Goal: Transaction & Acquisition: Purchase product/service

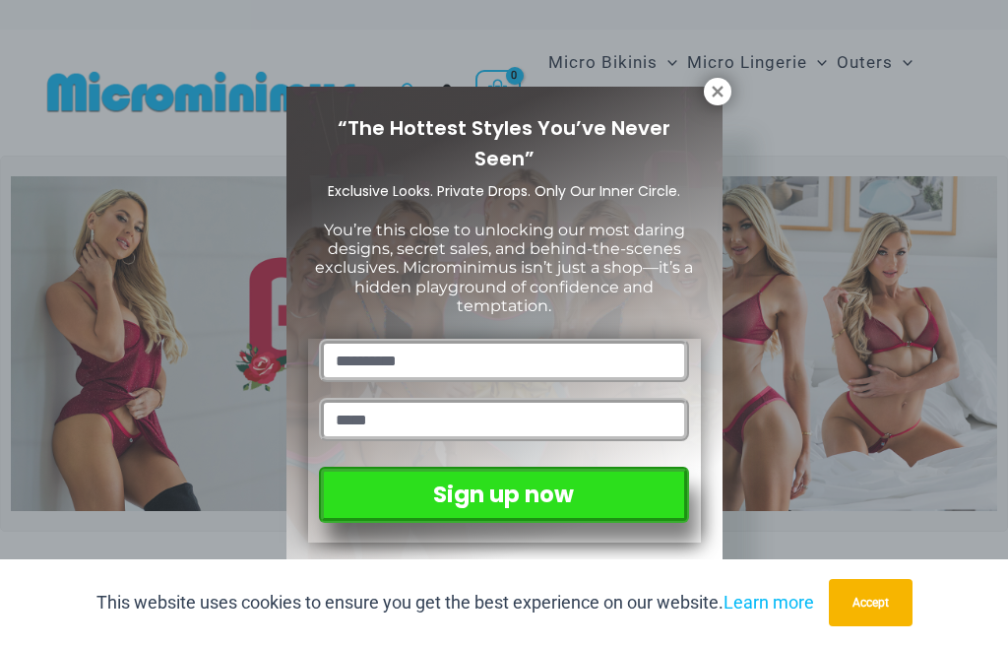
click at [783, 135] on div "“The Hottest Styles You’ve Never Seen” Exclusive Looks. Private Drops. Only Our…" at bounding box center [504, 323] width 1008 height 646
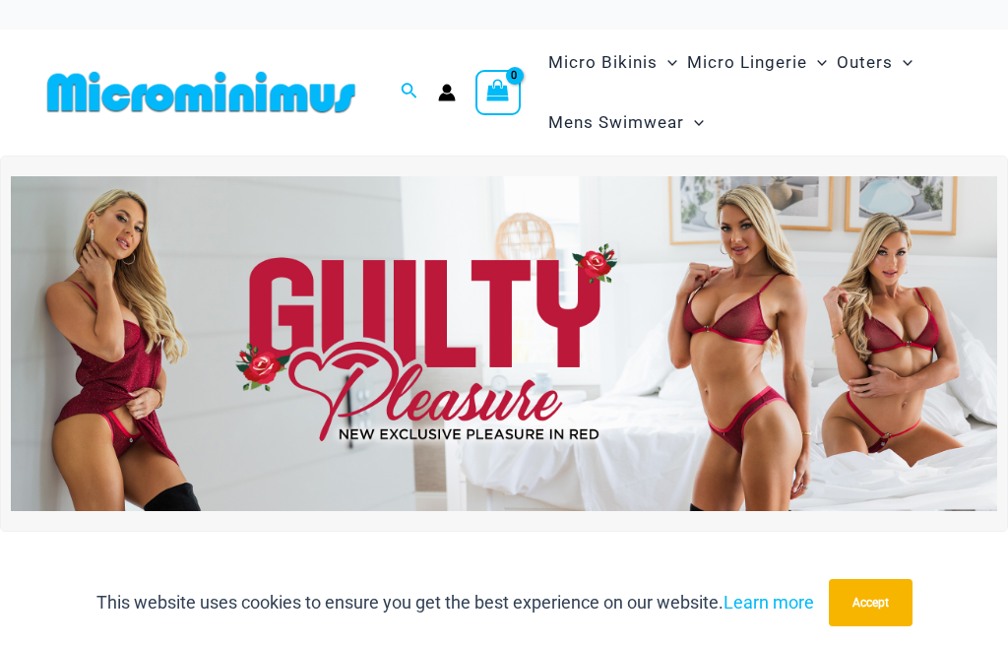
click at [966, 118] on div "Micro Bikinis Menu Toggle Sexy Bikini Sets Bikini Tops Bikini Bottoms Menu Togg…" at bounding box center [755, 93] width 428 height 126
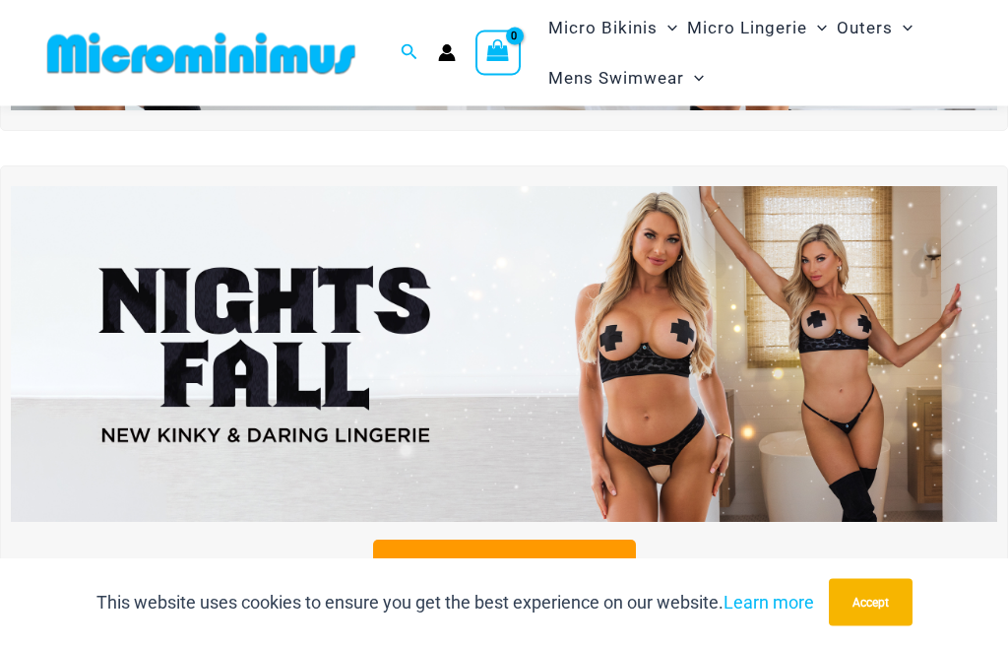
scroll to position [494, 0]
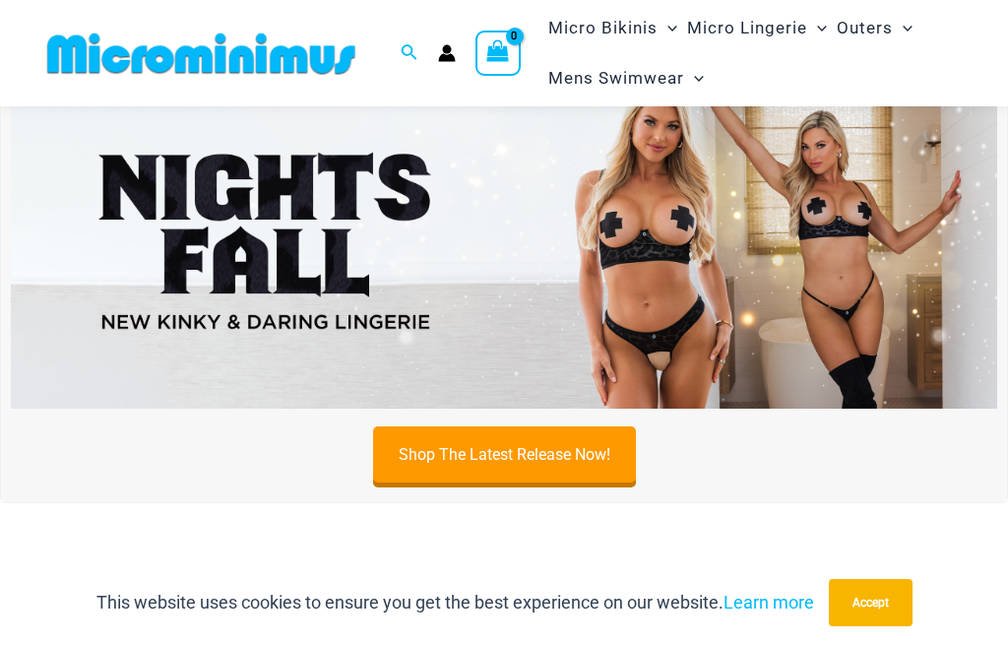
click at [550, 471] on link "Shop The Latest Release Now!" at bounding box center [504, 454] width 263 height 56
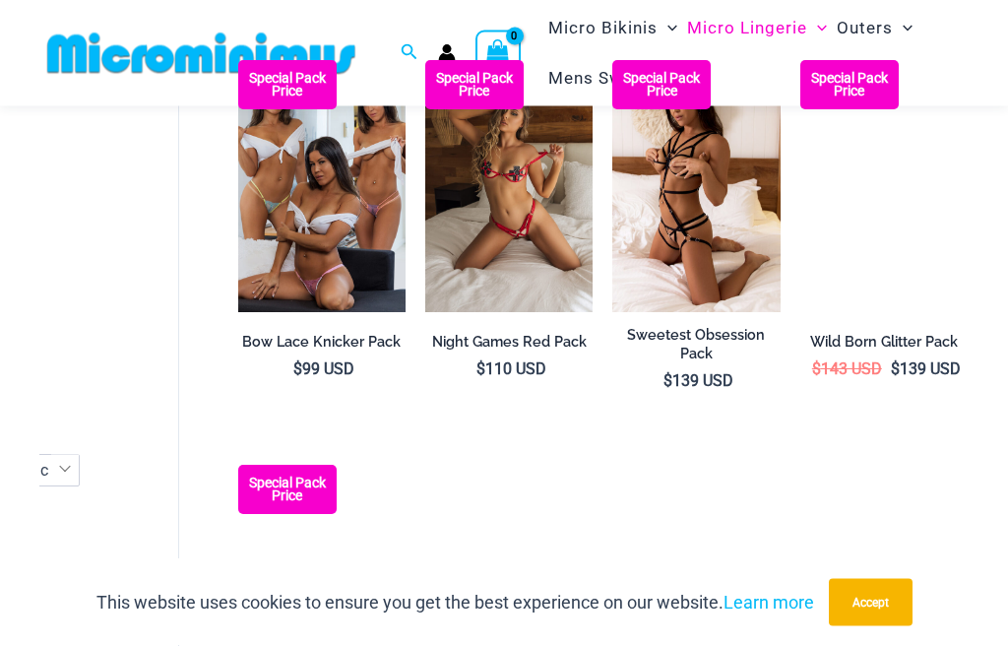
scroll to position [1839, 0]
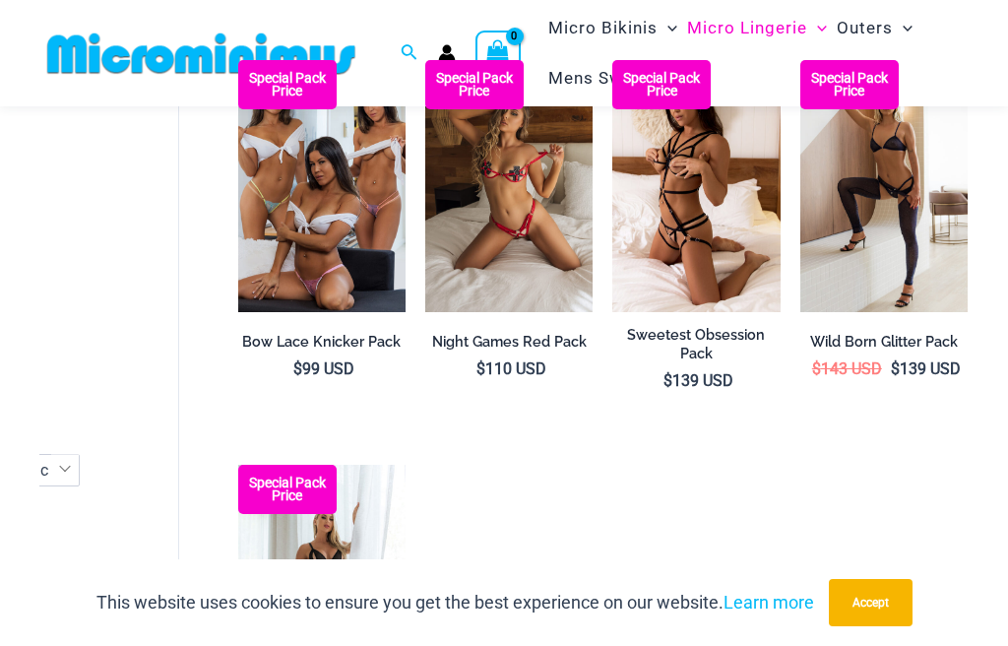
click at [425, 60] on img at bounding box center [425, 60] width 0 height 0
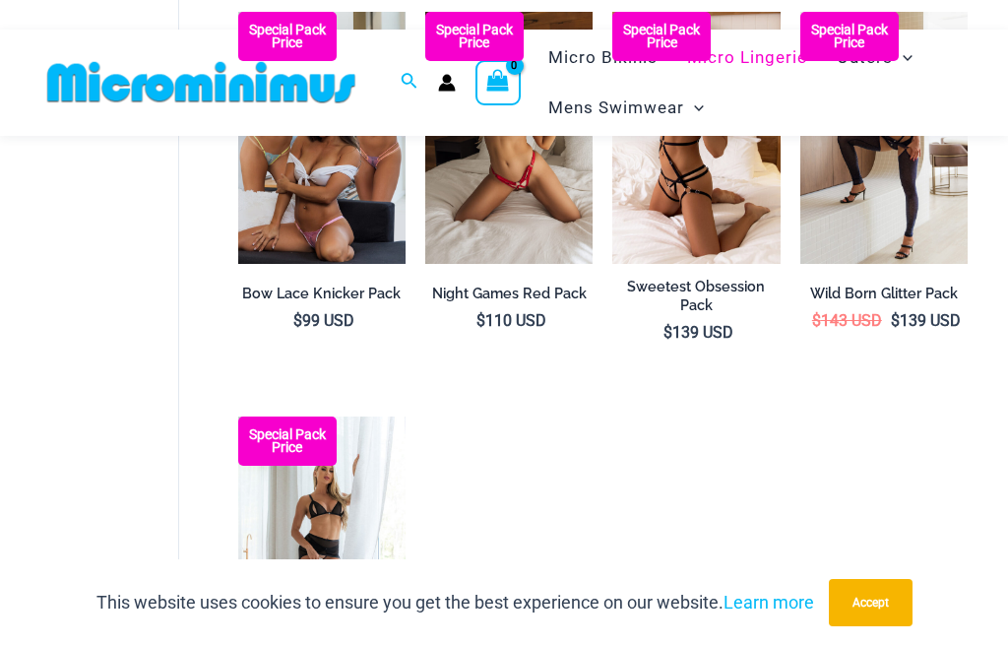
scroll to position [733, 107]
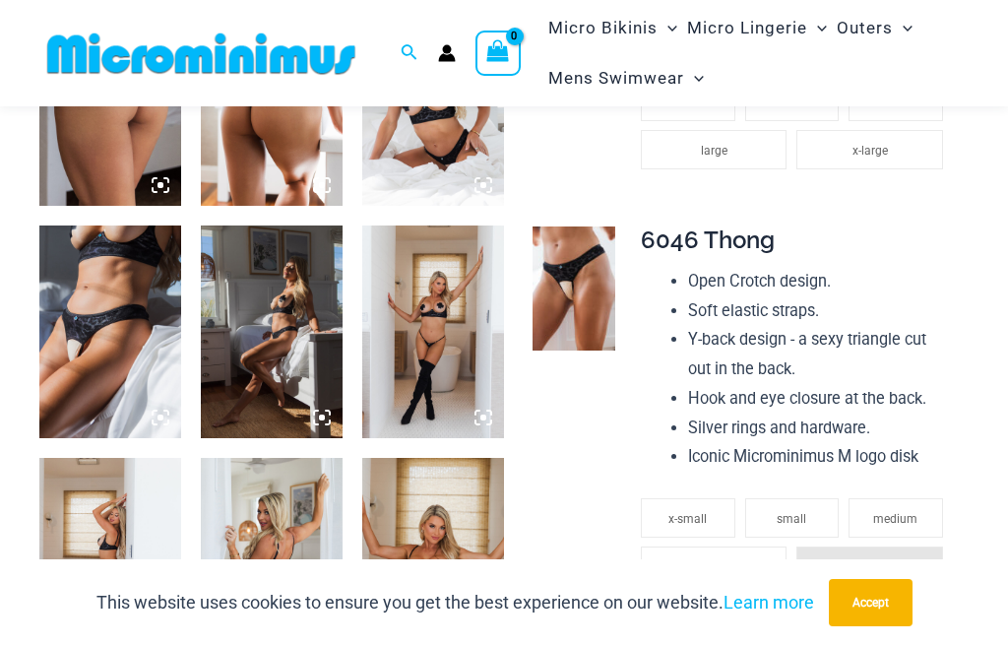
scroll to position [1135, 0]
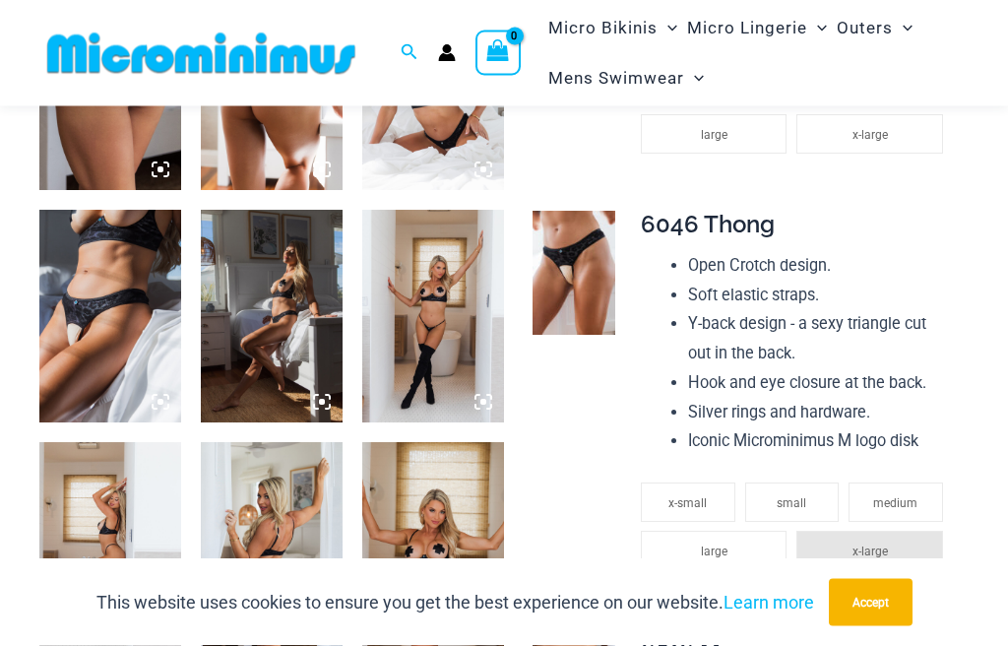
click at [446, 332] on img at bounding box center [433, 317] width 142 height 213
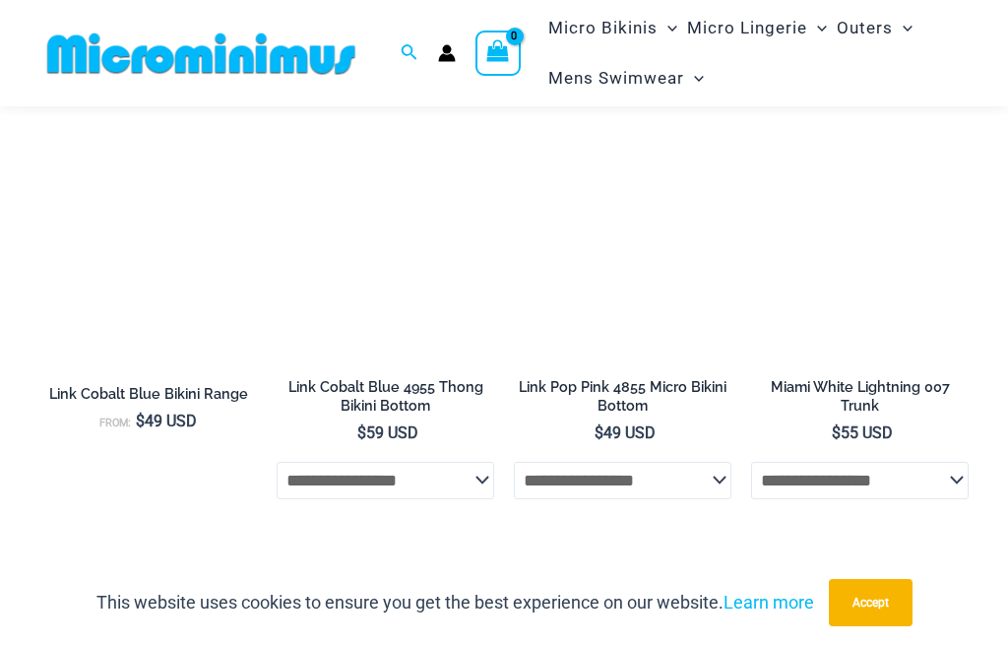
scroll to position [3246, 0]
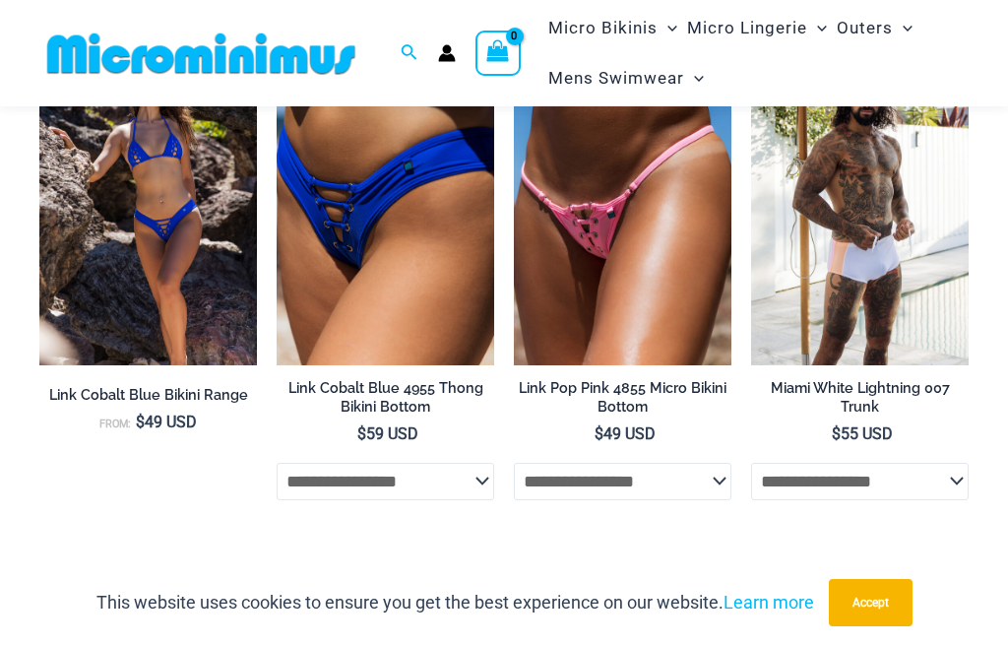
click at [751, 38] on img at bounding box center [751, 38] width 0 height 0
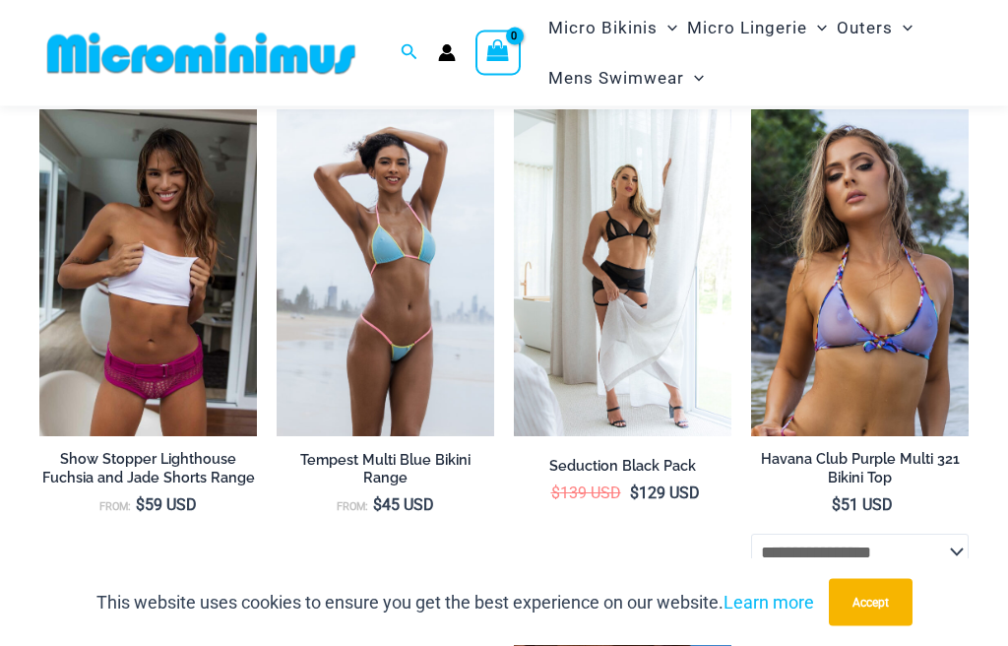
scroll to position [3702, 0]
click at [751, 109] on img at bounding box center [751, 109] width 0 height 0
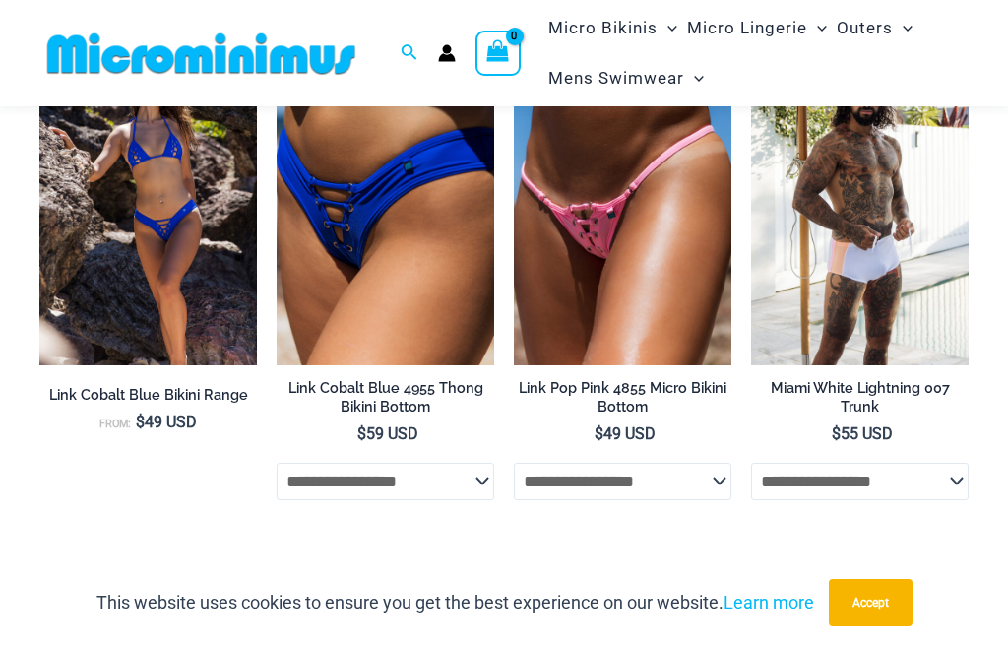
scroll to position [5625, 0]
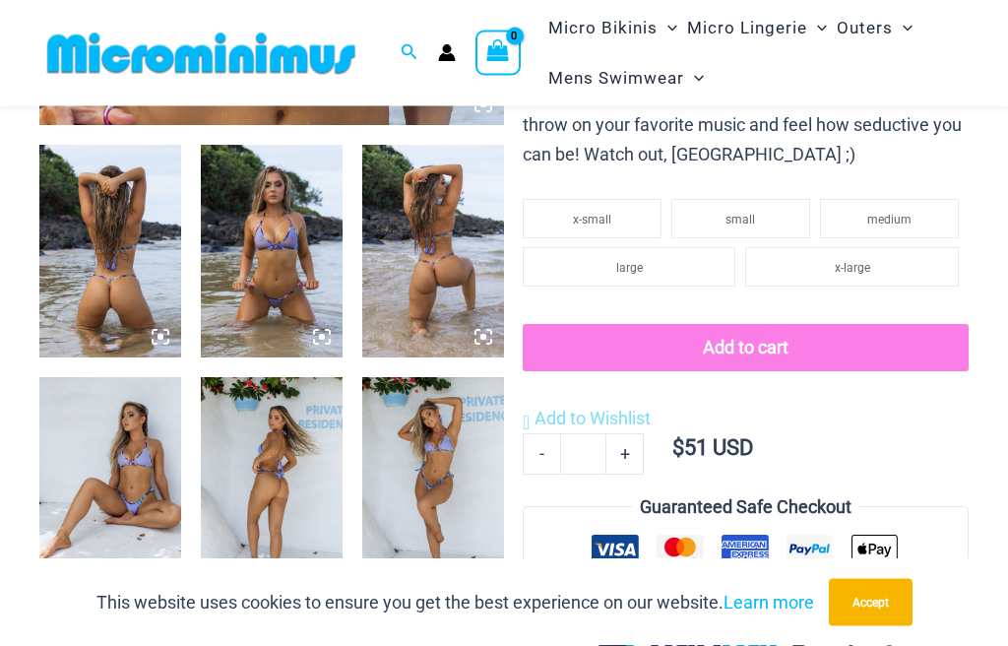
scroll to position [747, 0]
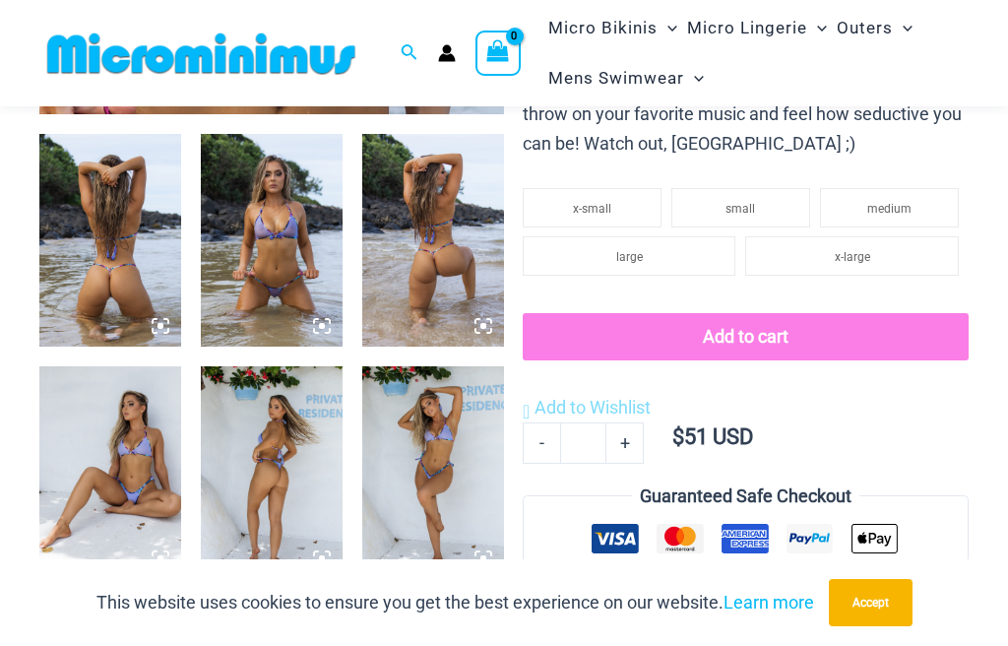
click at [301, 282] on img at bounding box center [272, 240] width 142 height 213
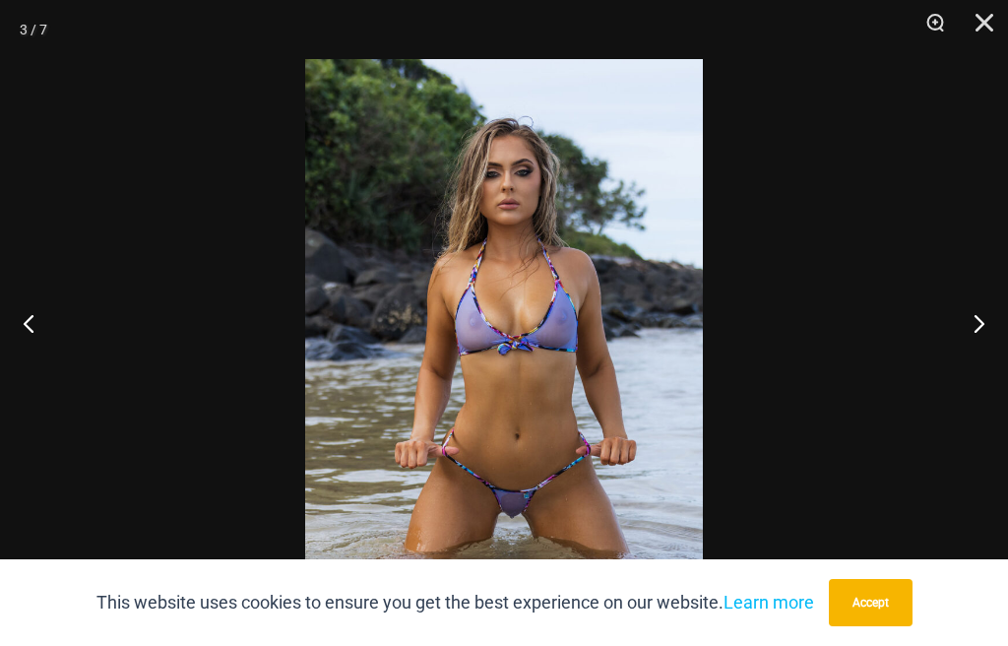
click at [1003, 372] on button "Next" at bounding box center [971, 323] width 74 height 98
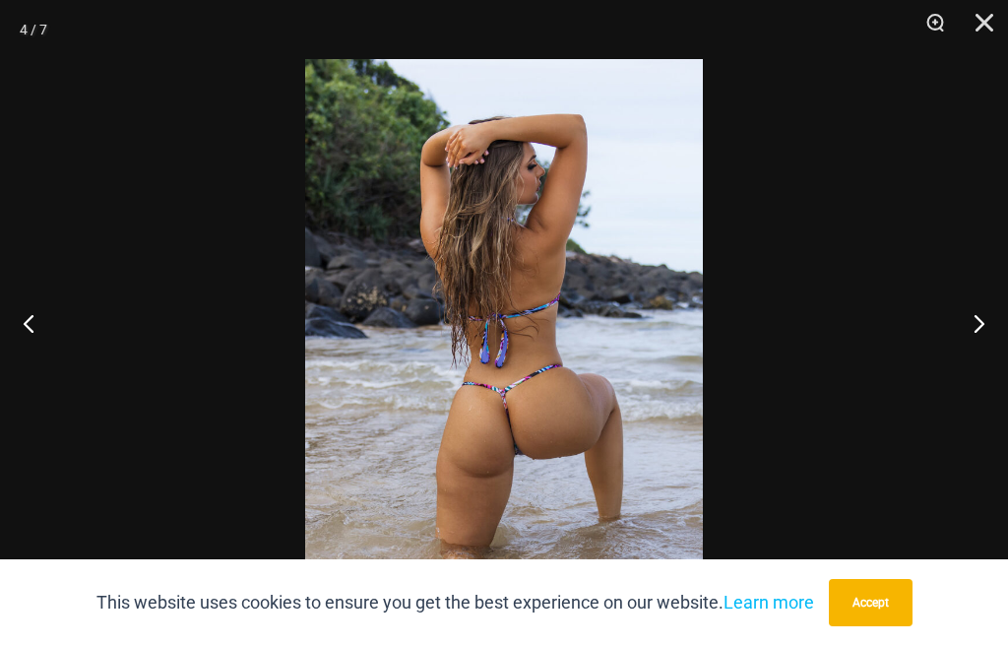
click at [994, 357] on button "Next" at bounding box center [971, 323] width 74 height 98
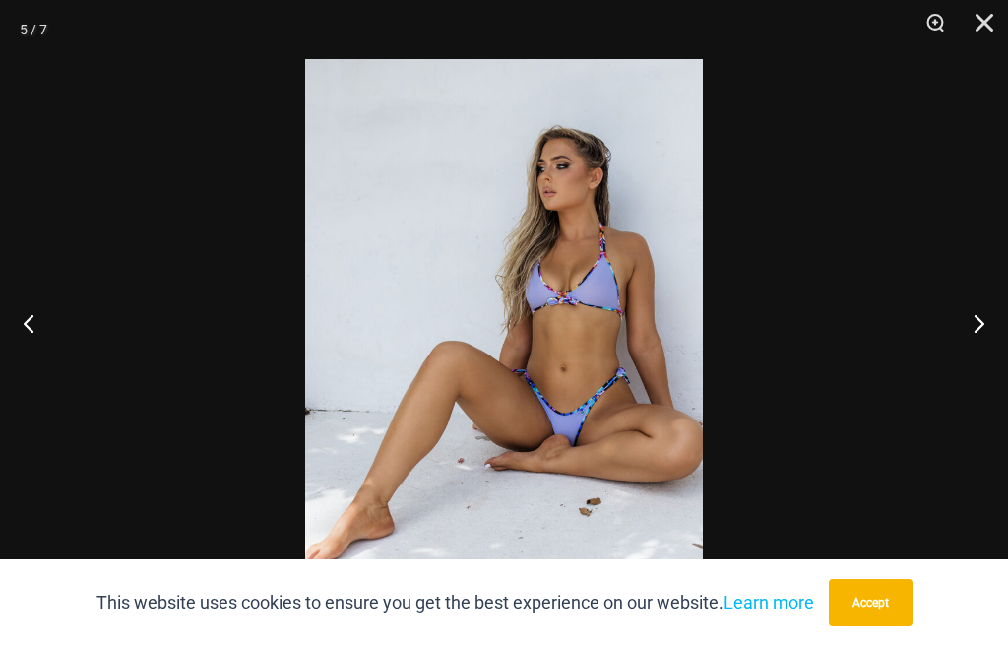
click at [975, 346] on button "Next" at bounding box center [971, 323] width 74 height 98
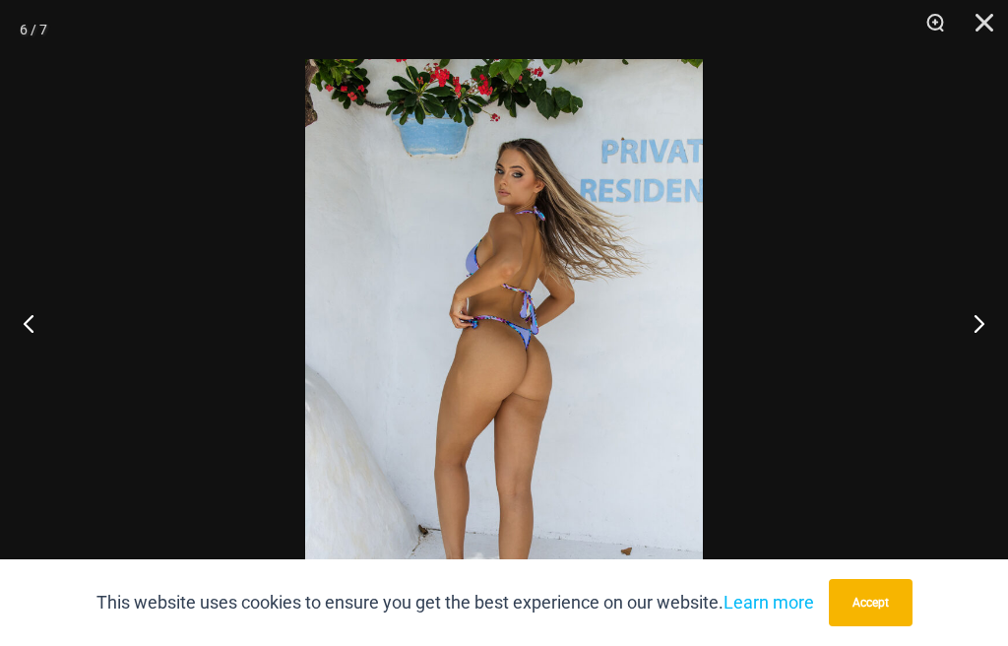
click at [974, 350] on button "Next" at bounding box center [971, 323] width 74 height 98
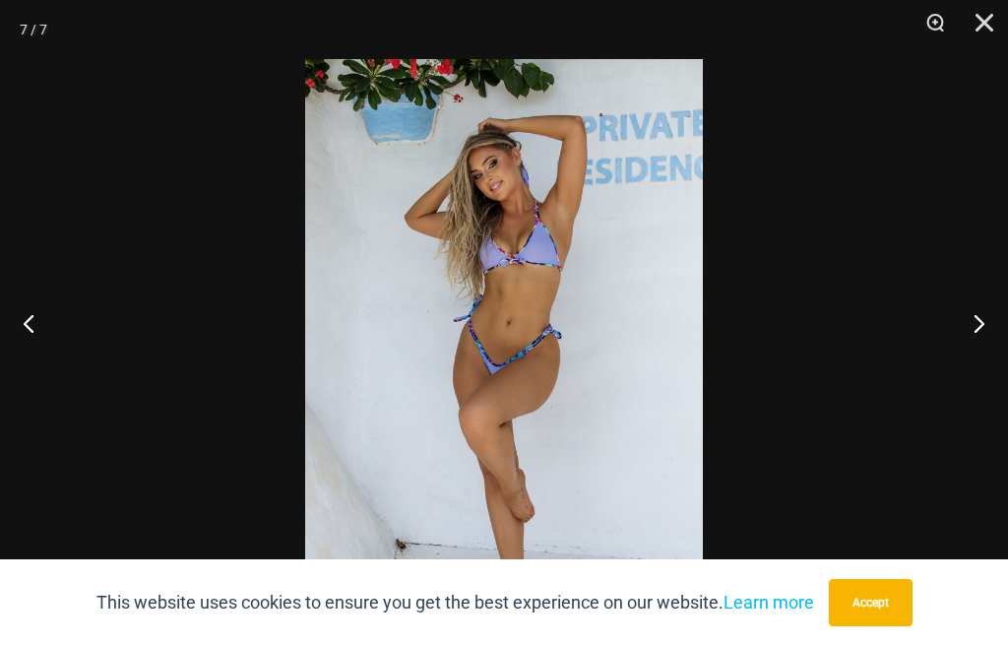
click at [986, 358] on button "Next" at bounding box center [971, 323] width 74 height 98
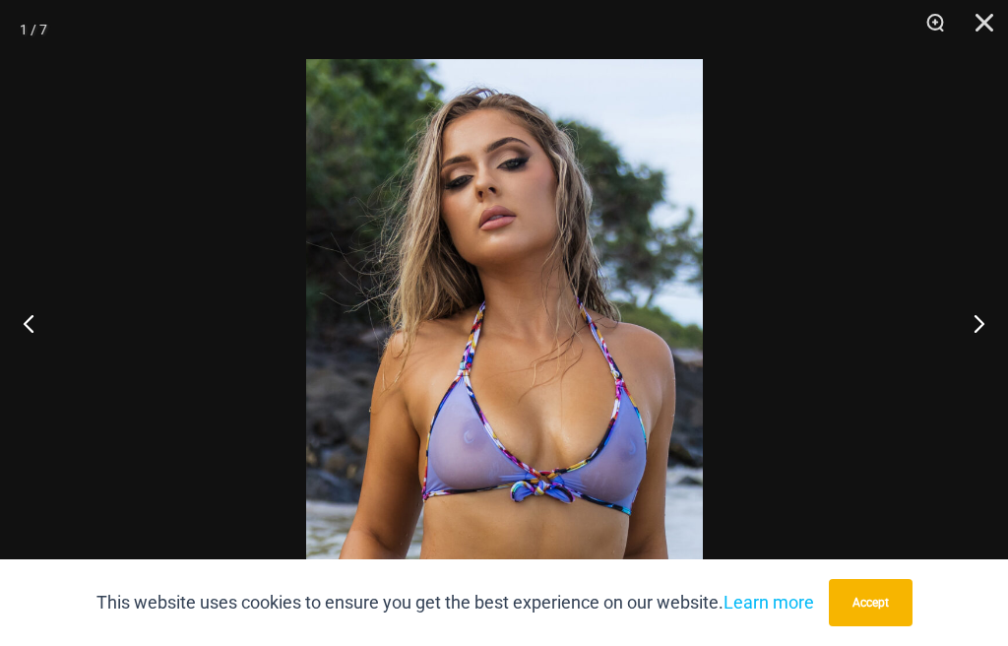
click at [985, 32] on button "Close" at bounding box center [977, 29] width 49 height 59
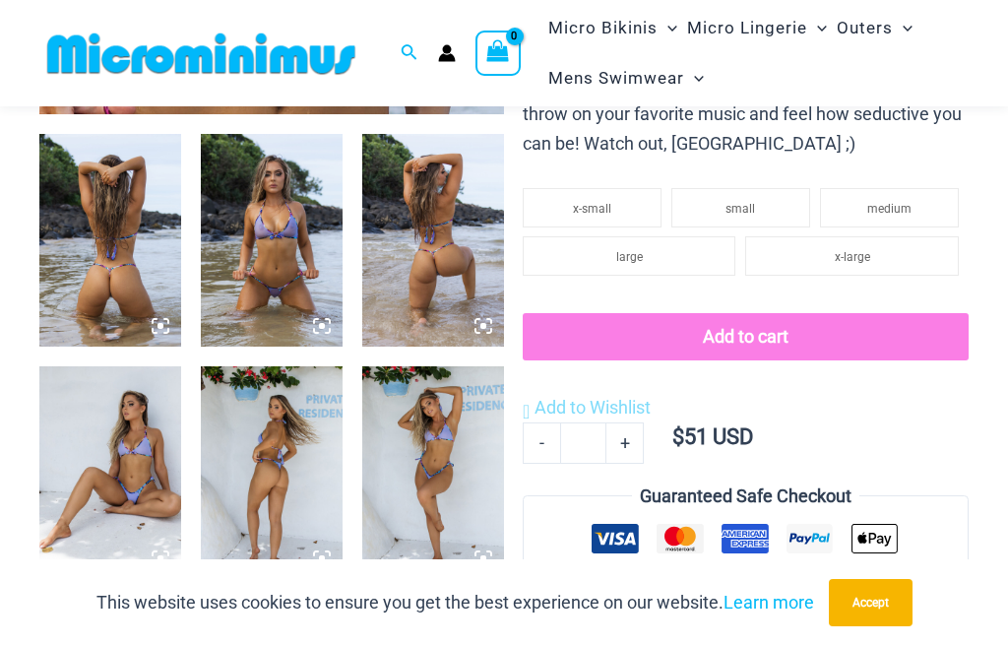
click at [106, 455] on img at bounding box center [110, 472] width 142 height 213
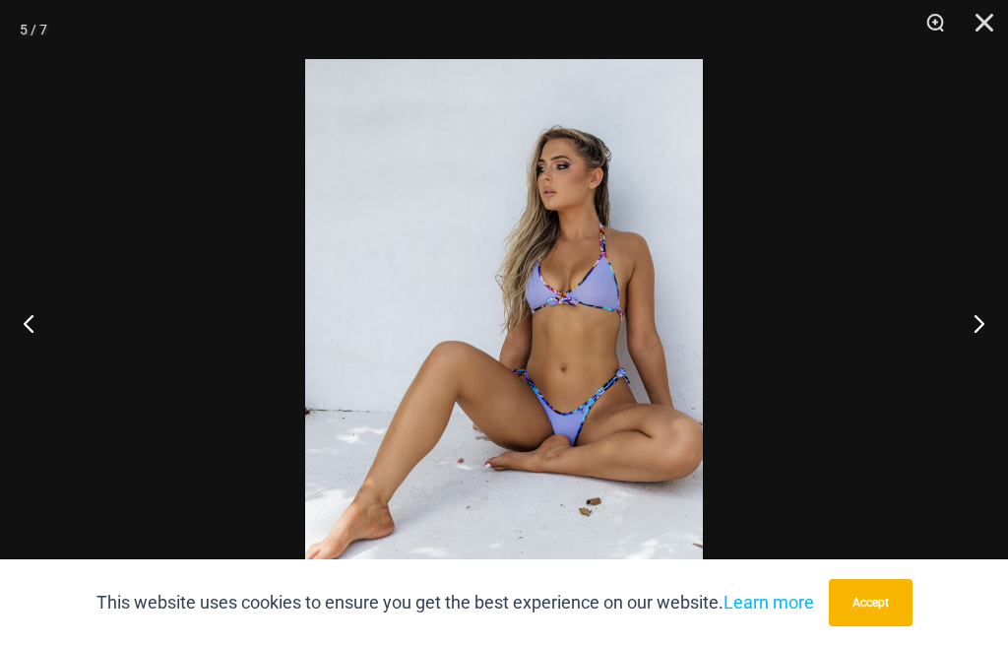
click at [997, 32] on button "Close" at bounding box center [977, 29] width 49 height 59
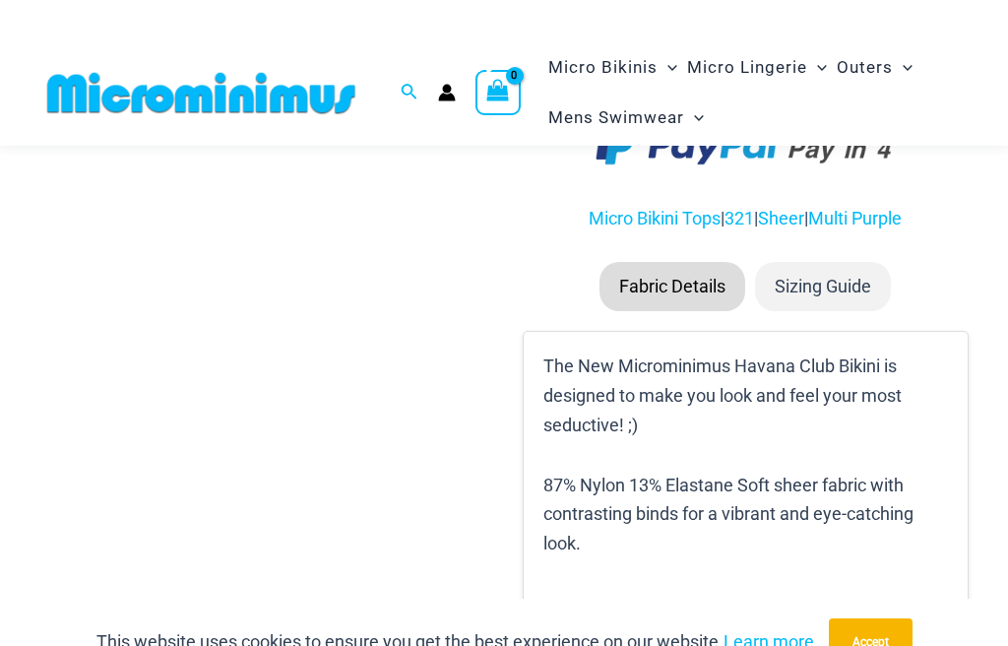
scroll to position [1170, 0]
